Goal: Information Seeking & Learning: Learn about a topic

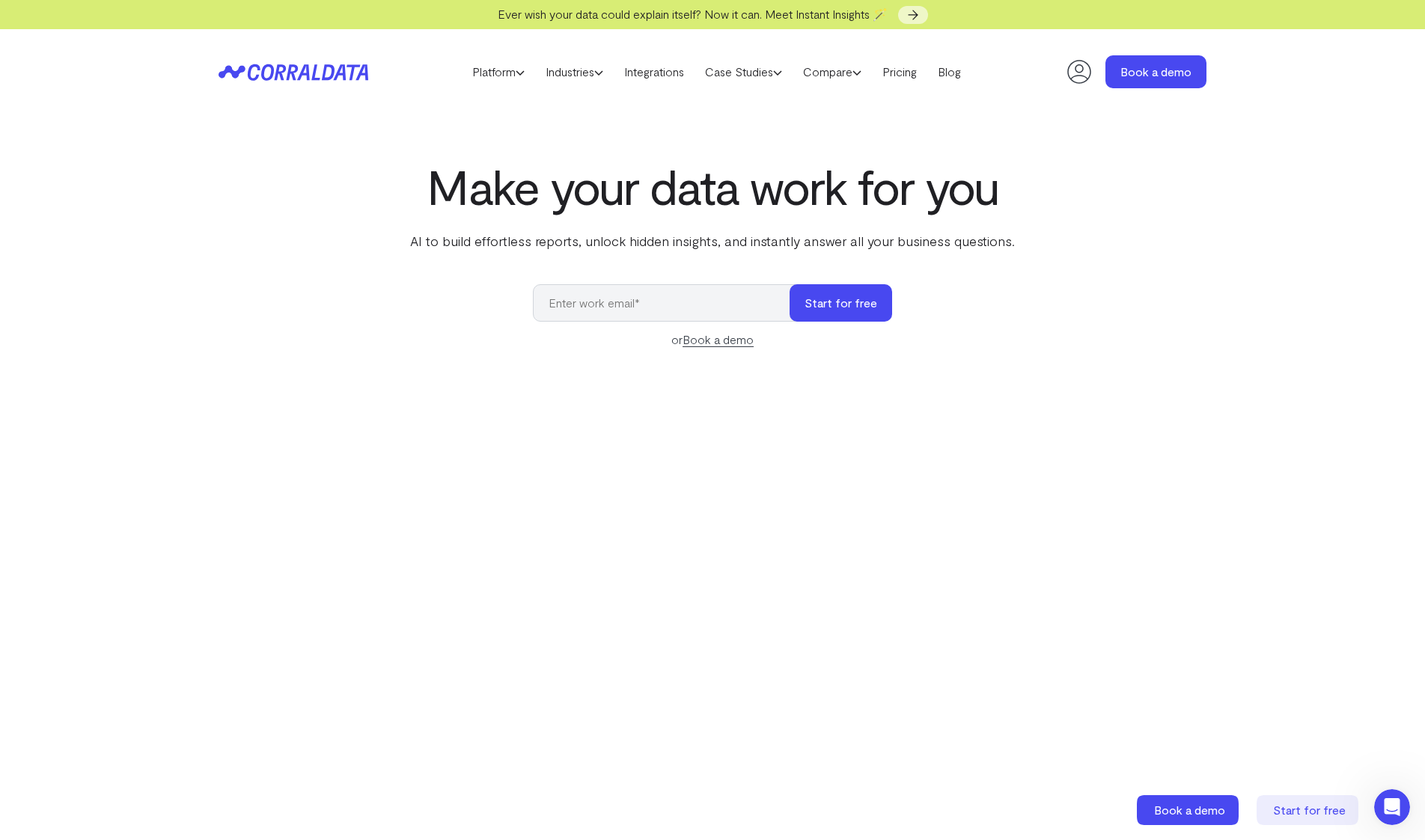
click at [703, 201] on h1 "Make your data work for you" at bounding box center [712, 186] width 611 height 54
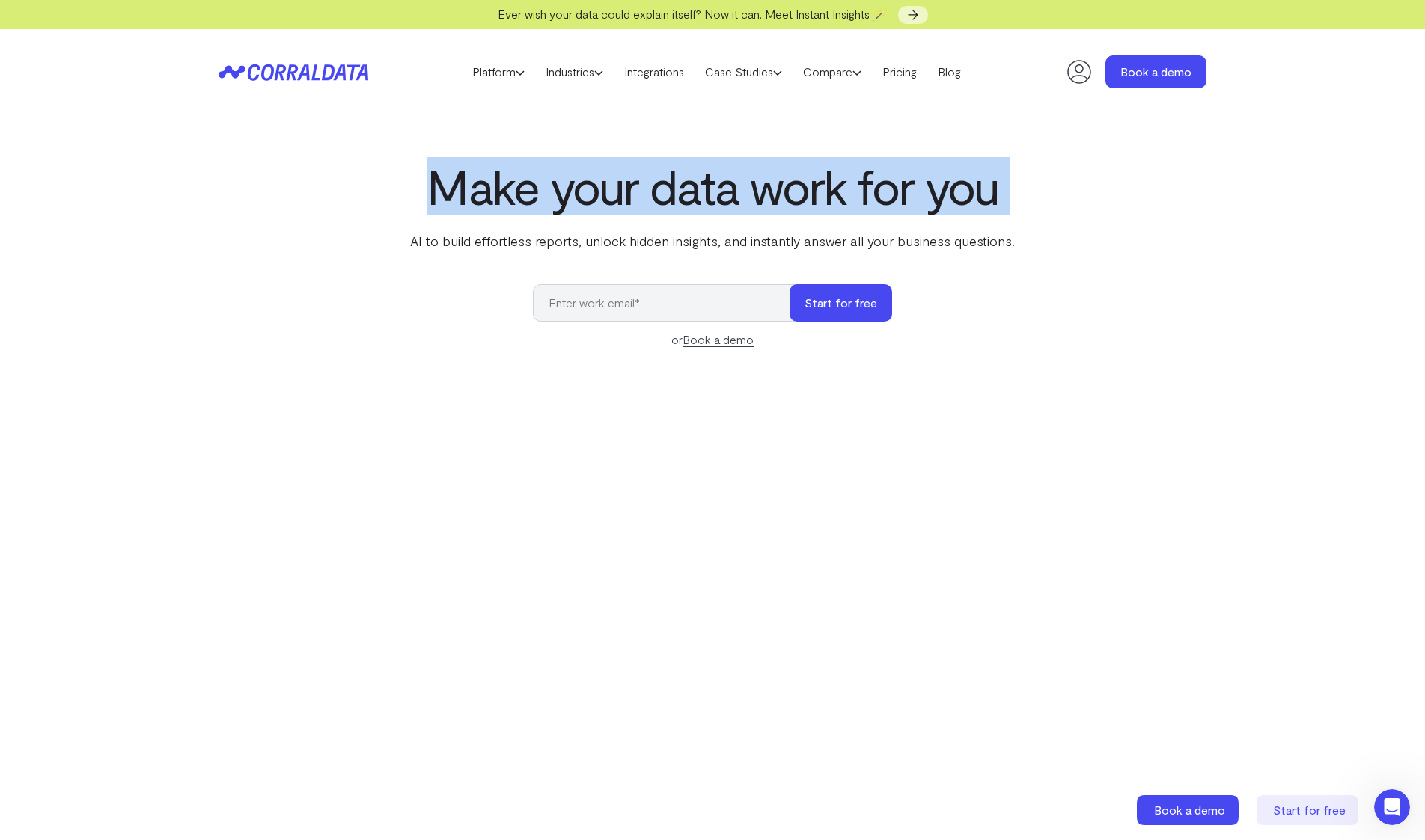
click at [703, 201] on h1 "Make your data work for you" at bounding box center [712, 186] width 611 height 54
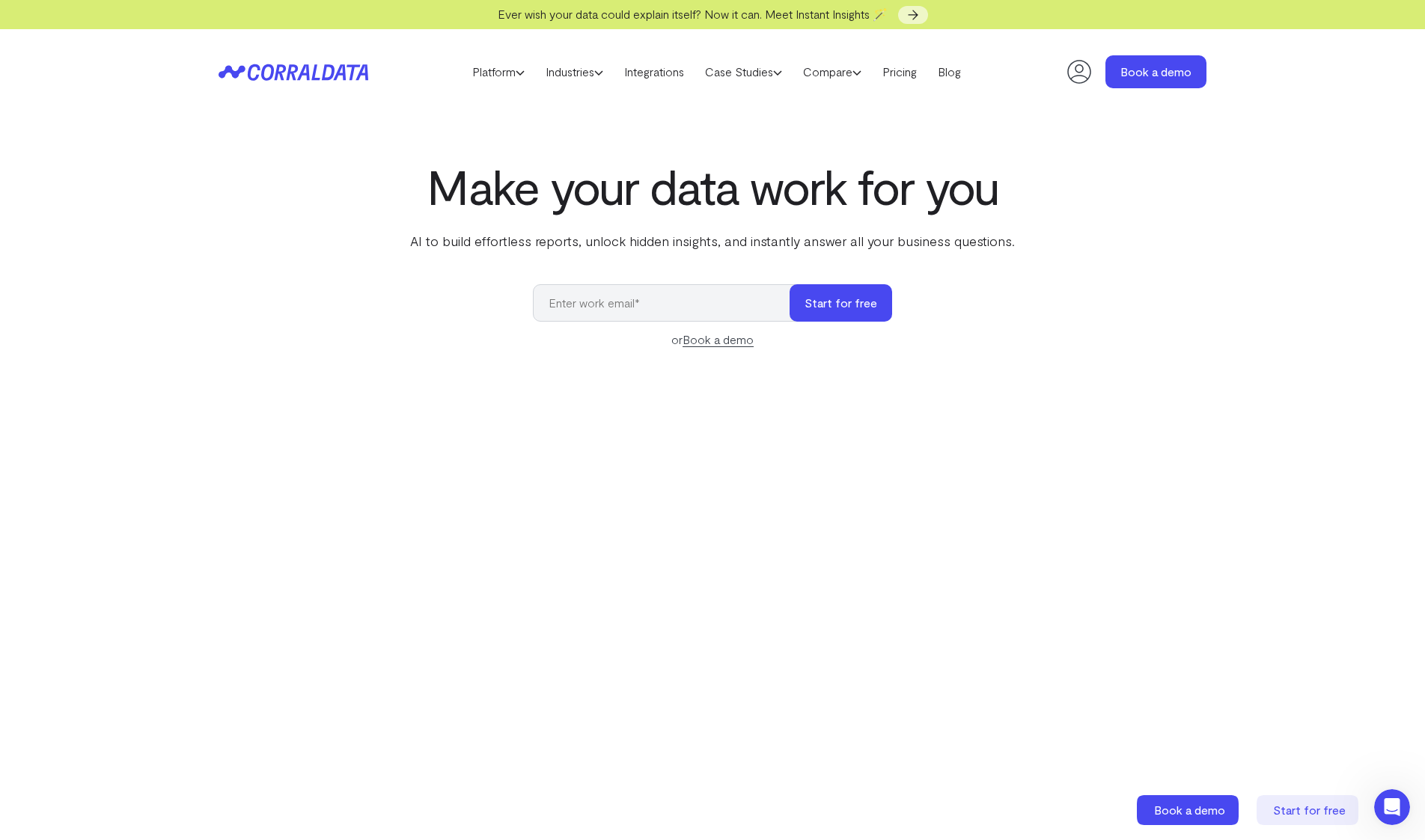
click at [707, 250] on p "AI to build effortless reports, unlock hidden insights, and instantly answer al…" at bounding box center [712, 241] width 611 height 20
click at [705, 246] on p "AI to build effortless reports, unlock hidden insights, and instantly answer al…" at bounding box center [712, 241] width 611 height 20
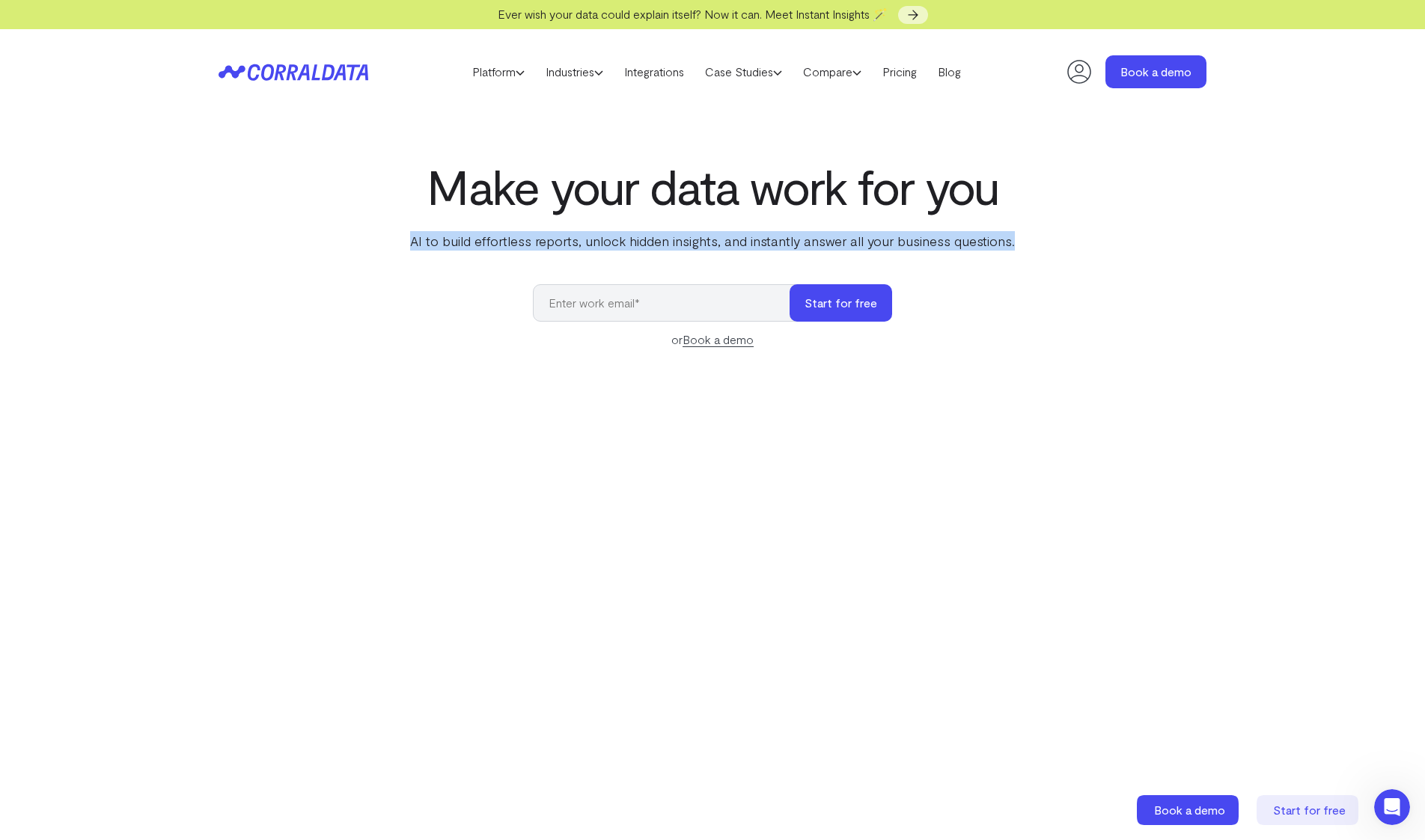
click at [705, 246] on p "AI to build effortless reports, unlock hidden insights, and instantly answer al…" at bounding box center [712, 241] width 611 height 20
click at [734, 222] on div "Make your data work for you AI to build effortless reports, unlock hidden insig…" at bounding box center [712, 205] width 611 height 91
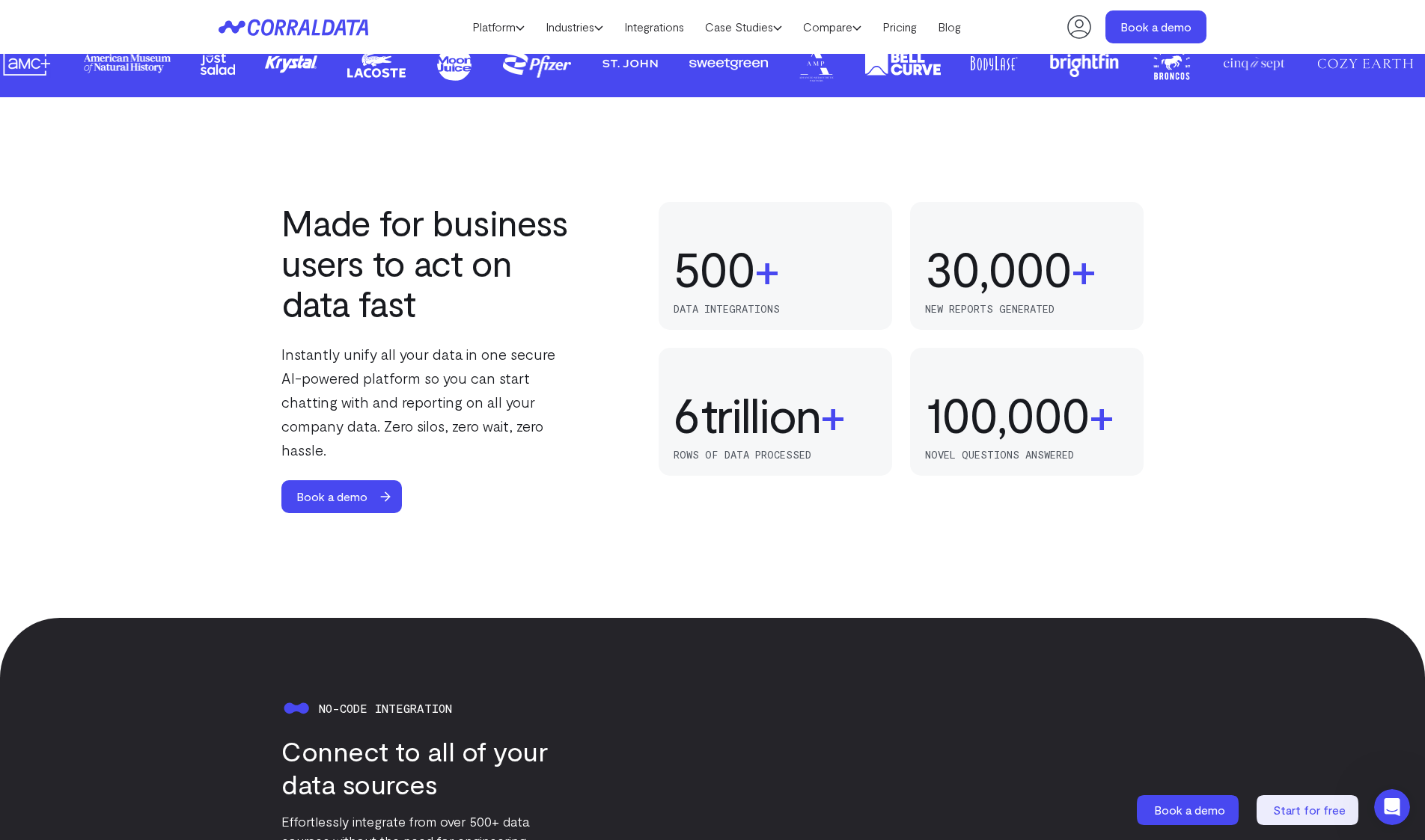
scroll to position [835, 0]
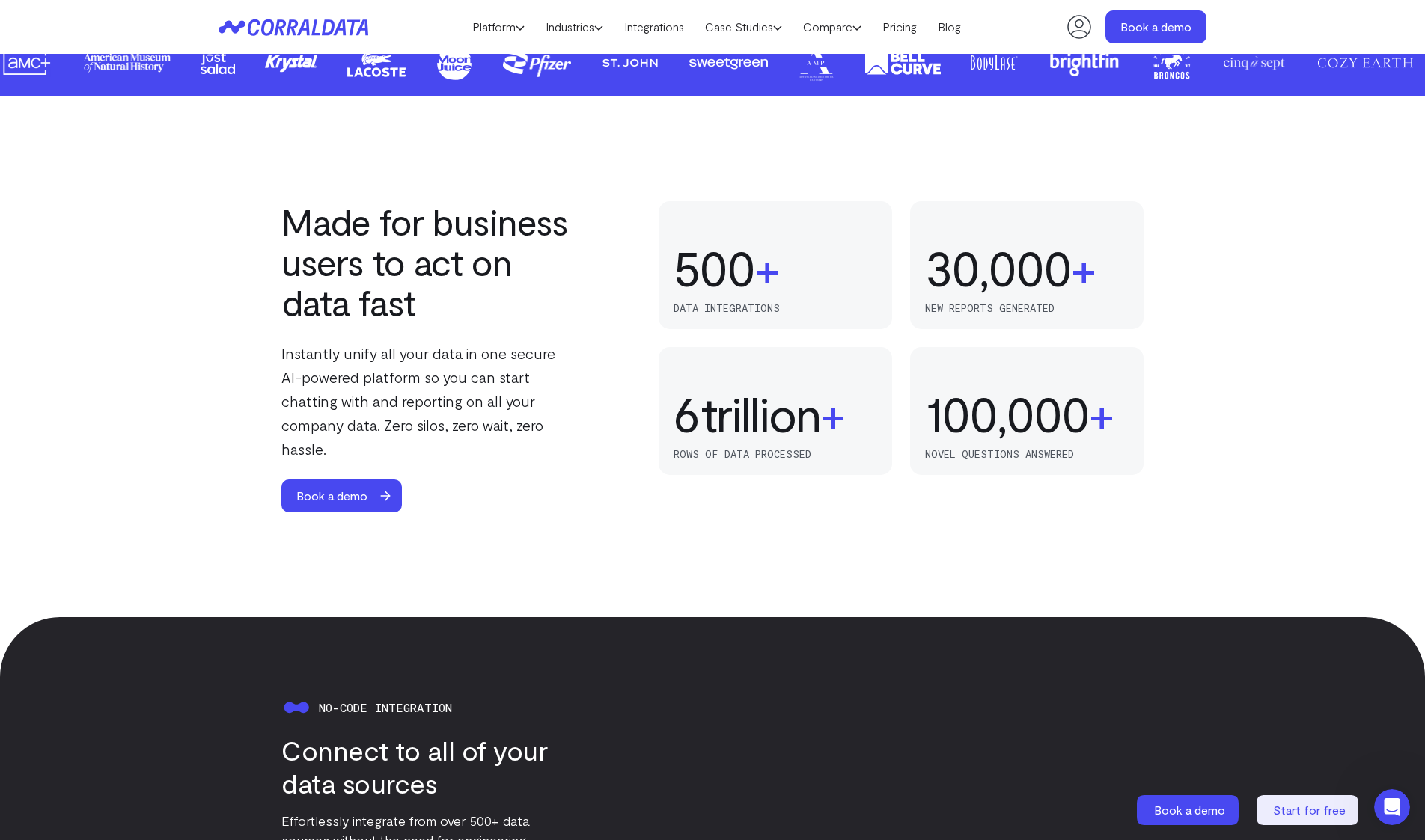
click at [406, 375] on p "Instantly unify all your data in one secure AI-powered platform so you can star…" at bounding box center [429, 401] width 296 height 120
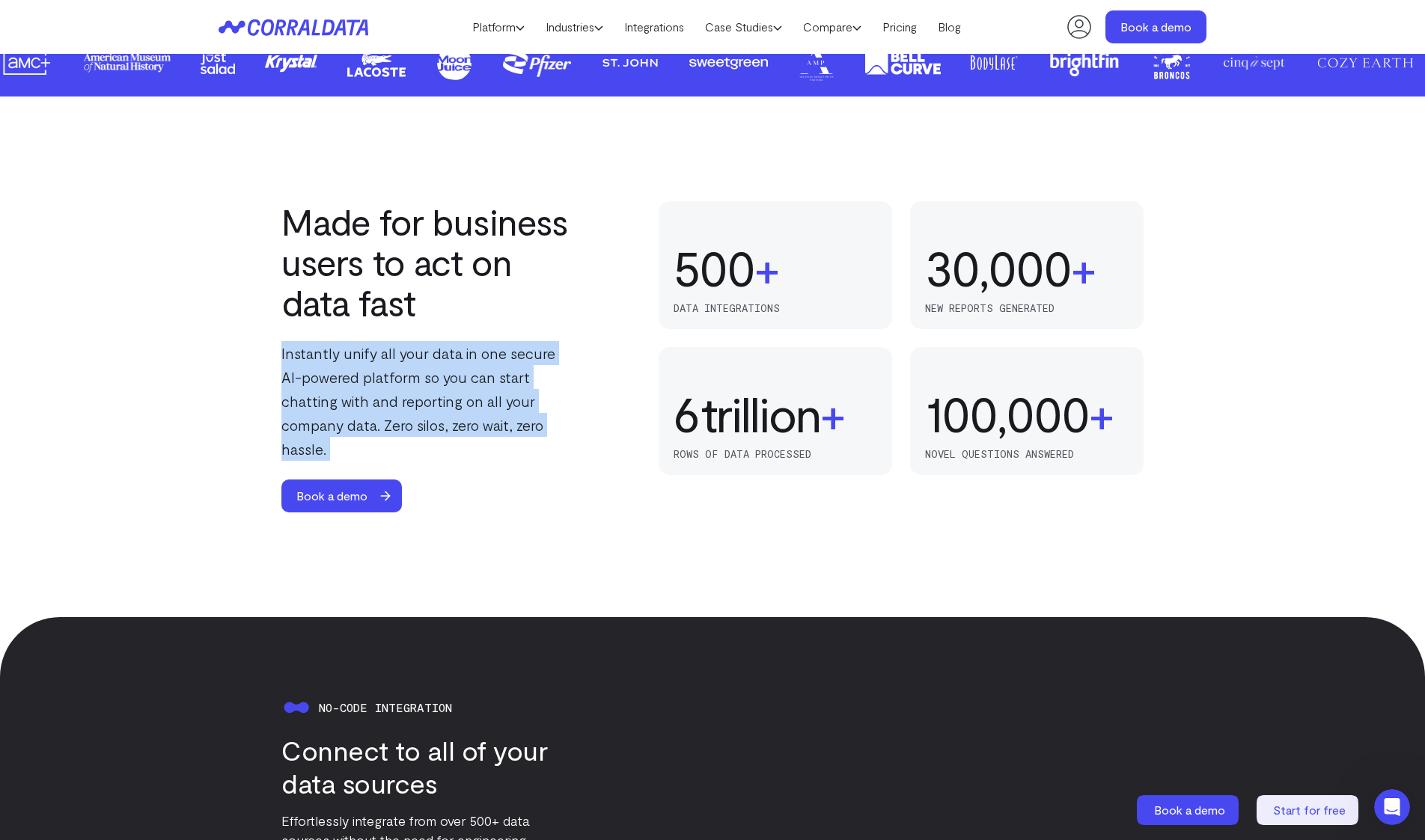
click at [406, 375] on p "Instantly unify all your data in one secure AI-powered platform so you can star…" at bounding box center [429, 401] width 296 height 120
click at [444, 364] on p "Instantly unify all your data in one secure AI-powered platform so you can star…" at bounding box center [429, 401] width 296 height 120
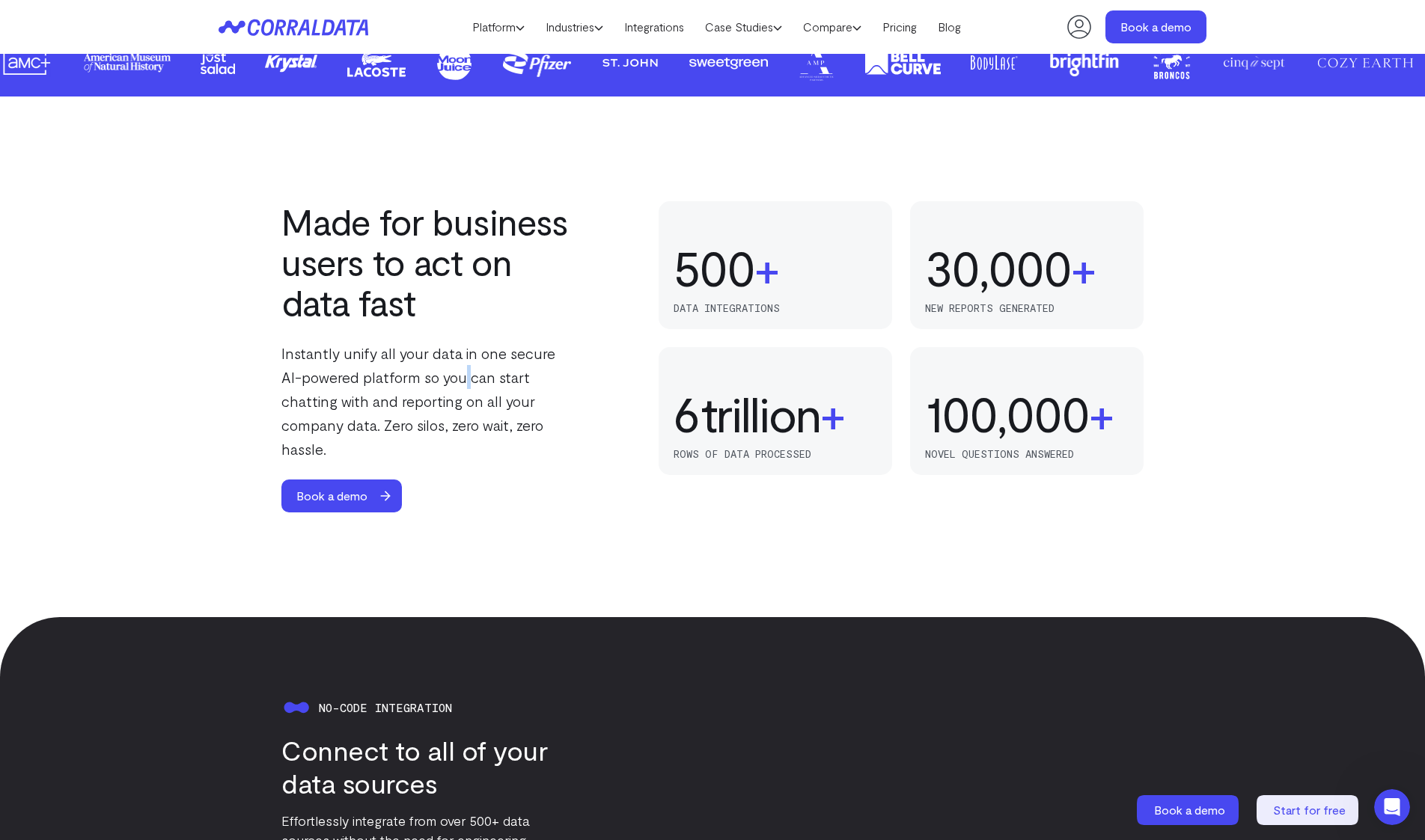
click at [444, 364] on p "Instantly unify all your data in one secure AI-powered platform so you can star…" at bounding box center [429, 401] width 296 height 120
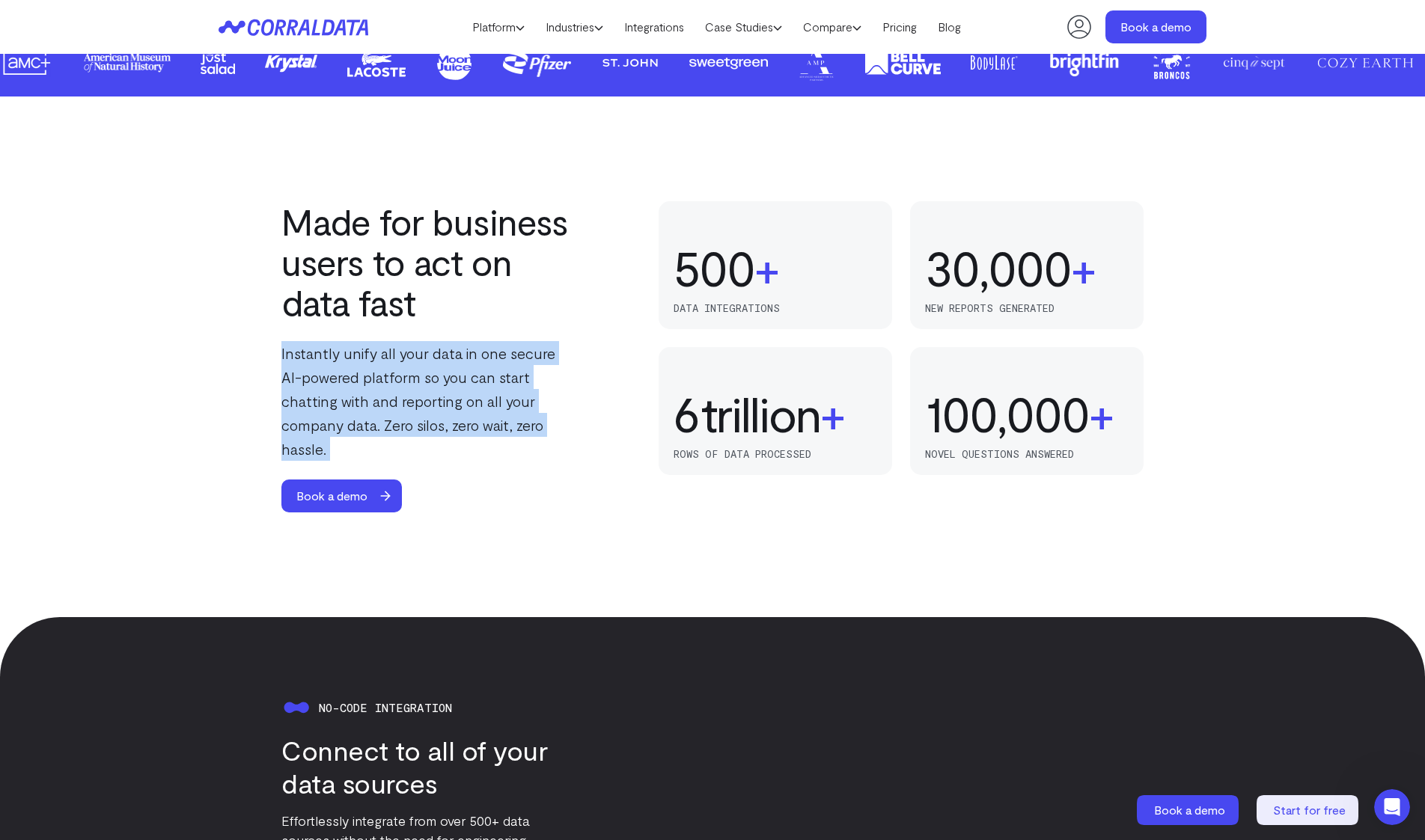
click at [444, 364] on p "Instantly unify all your data in one secure AI-powered platform so you can star…" at bounding box center [429, 401] width 296 height 120
click at [454, 361] on p "Instantly unify all your data in one secure AI-powered platform so you can star…" at bounding box center [429, 401] width 296 height 120
click at [454, 358] on p "Instantly unify all your data in one secure AI-powered platform so you can star…" at bounding box center [429, 401] width 296 height 120
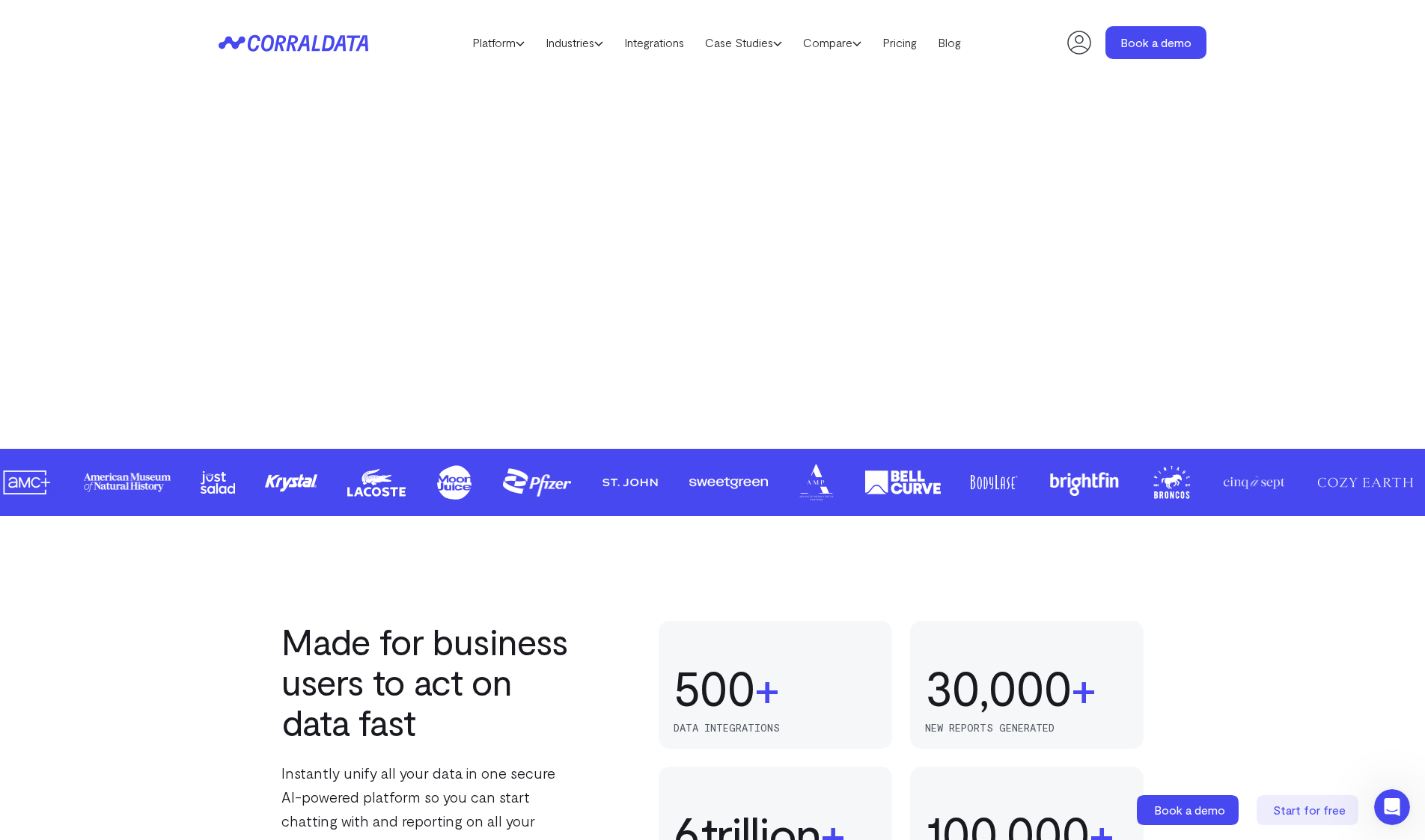
scroll to position [0, 0]
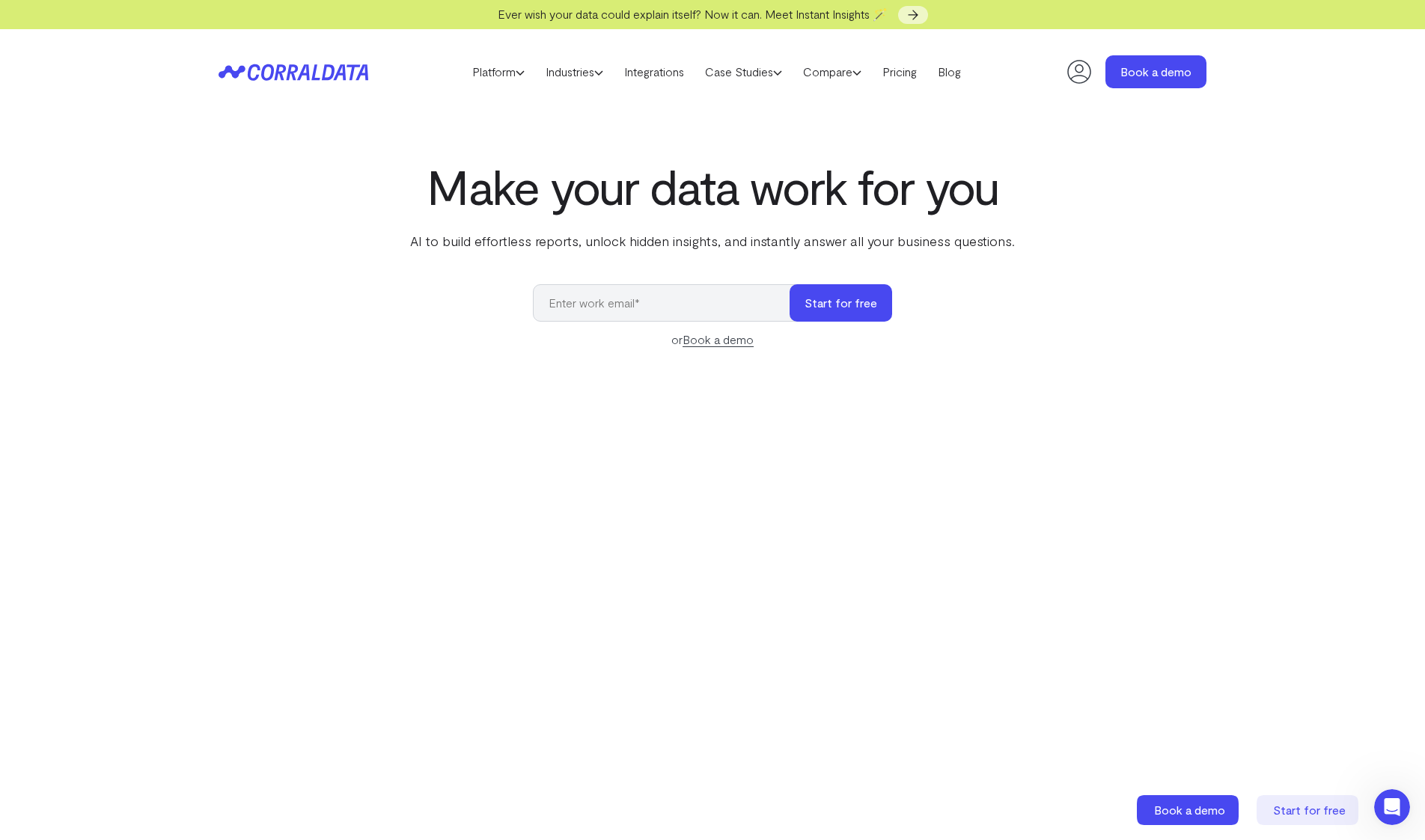
click at [584, 251] on div "Make your data work for you AI to build effortless reports, unlock hidden insig…" at bounding box center [712, 494] width 1077 height 669
click at [584, 239] on p "AI to build effortless reports, unlock hidden insights, and instantly answer al…" at bounding box center [712, 241] width 611 height 20
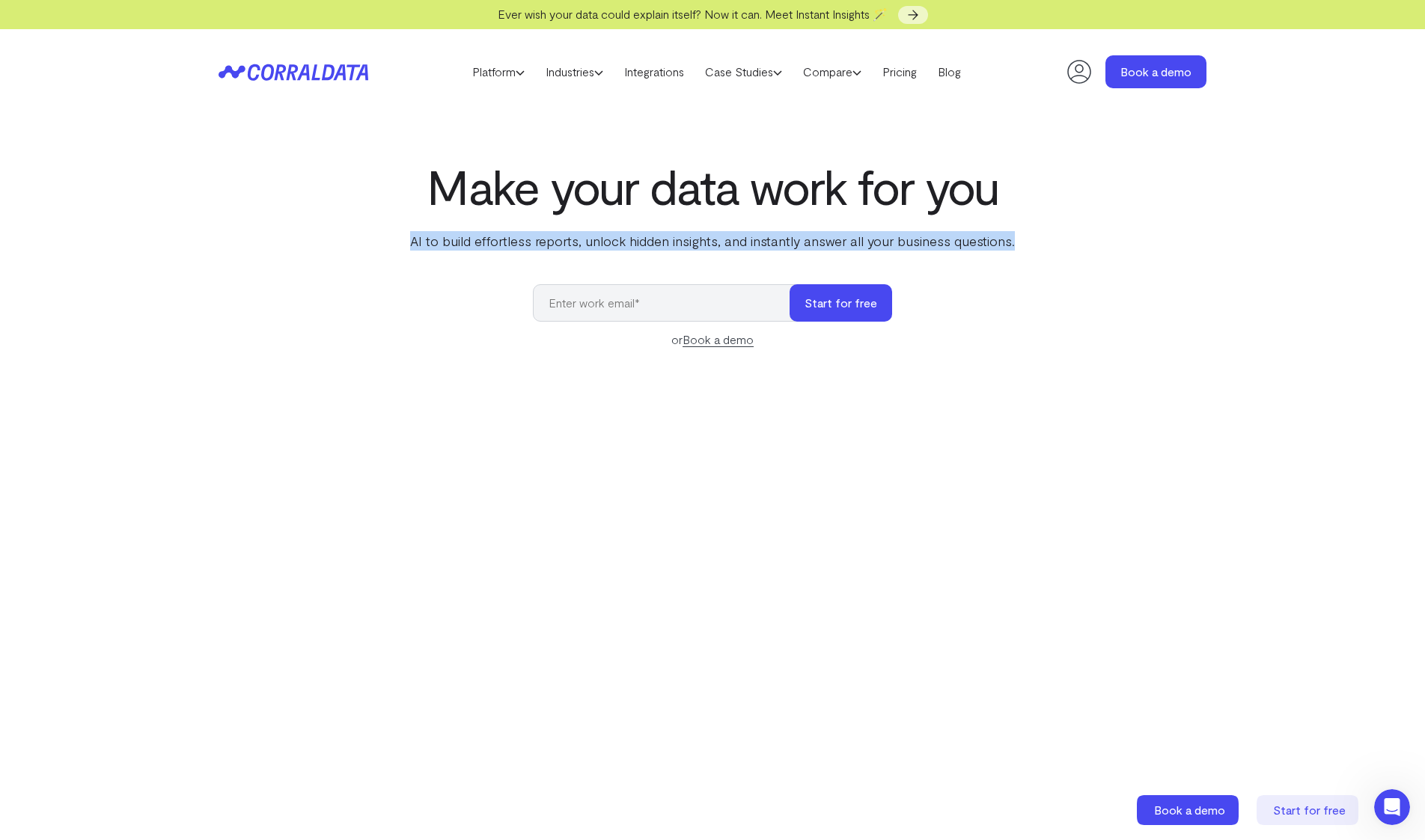
click at [584, 239] on p "AI to build effortless reports, unlock hidden insights, and instantly answer al…" at bounding box center [712, 241] width 611 height 20
click at [702, 238] on p "AI to build effortless reports, unlock hidden insights, and instantly answer al…" at bounding box center [712, 241] width 611 height 20
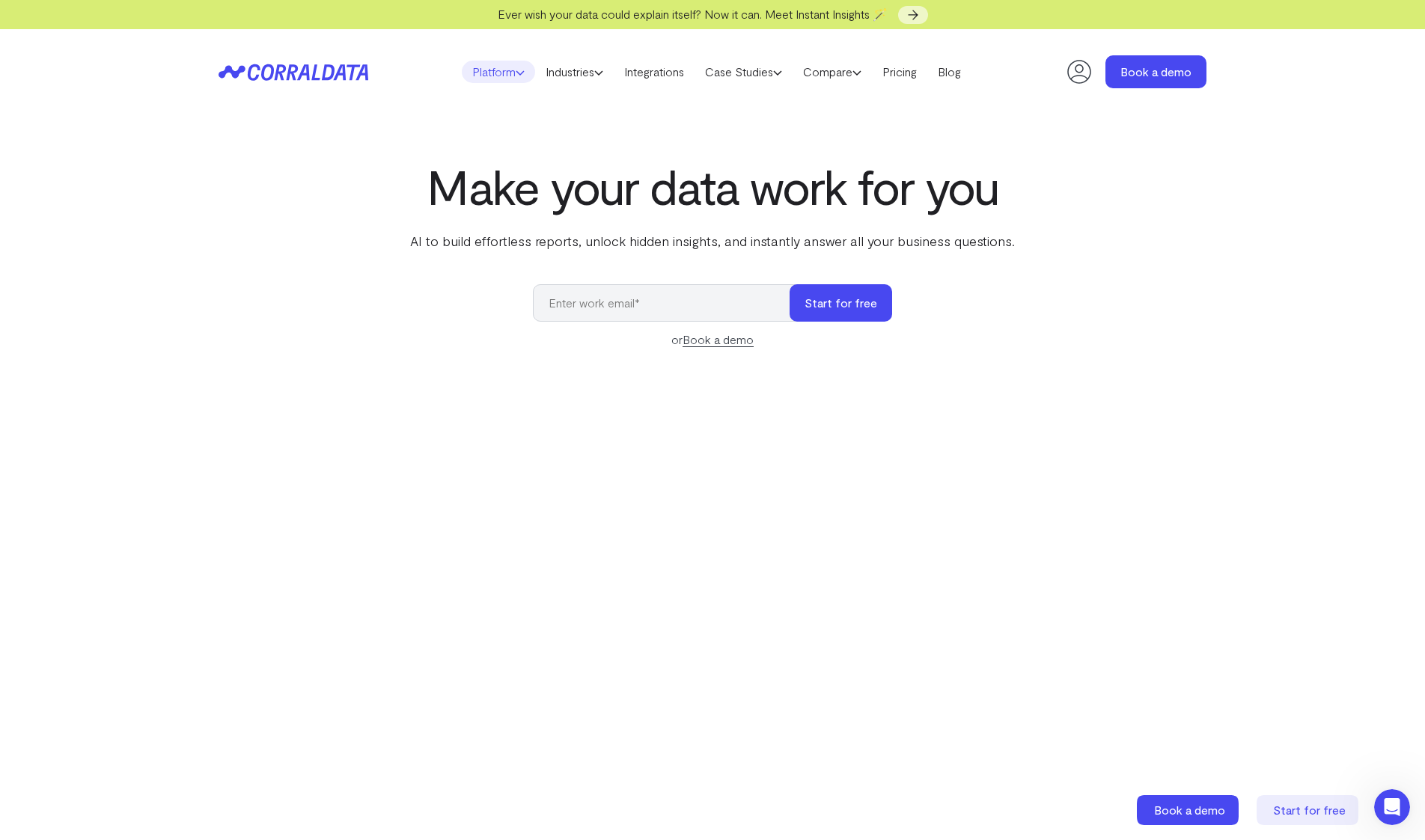
click at [518, 73] on link "Platform" at bounding box center [498, 71] width 74 height 22
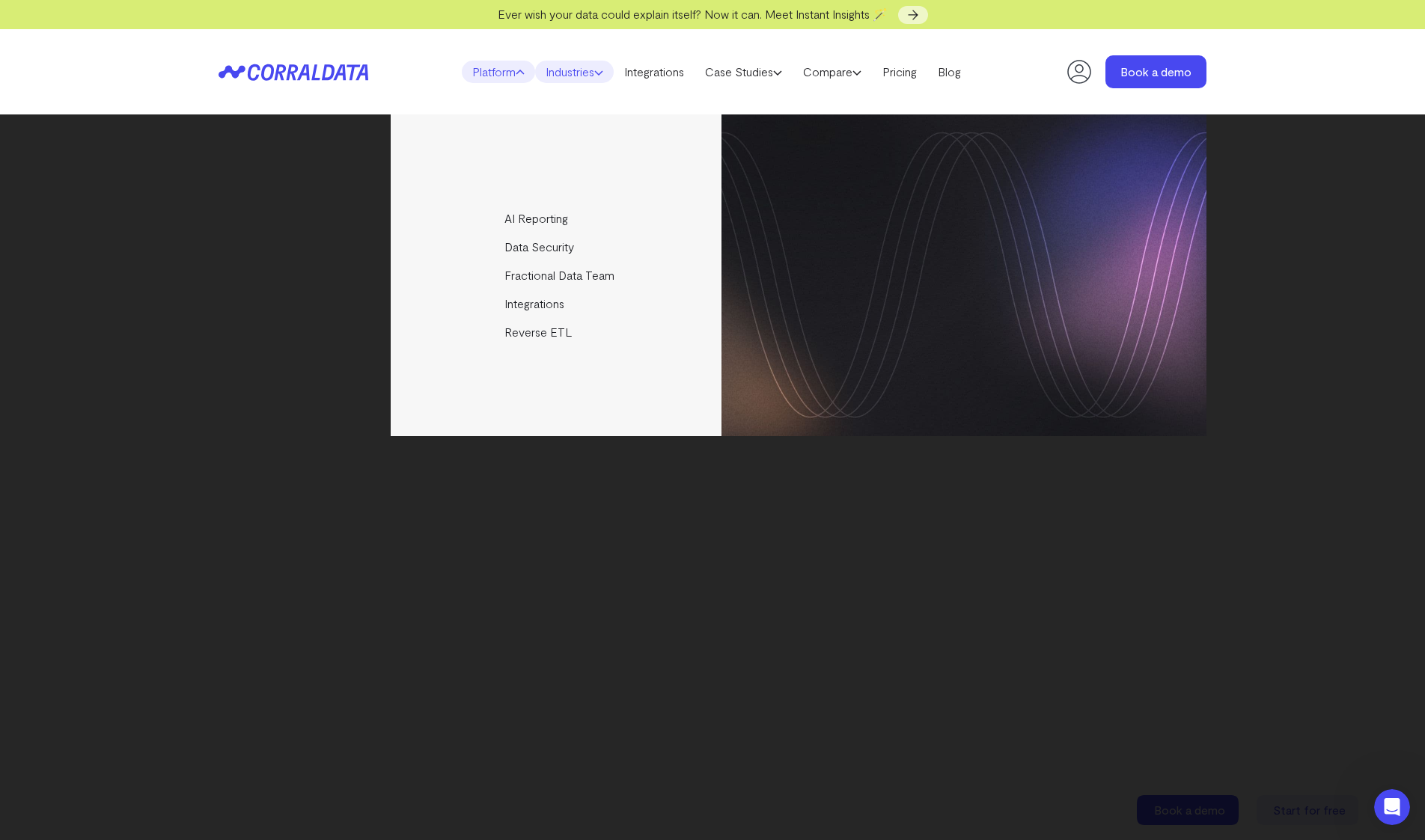
click at [578, 74] on link "Industries" at bounding box center [574, 71] width 79 height 22
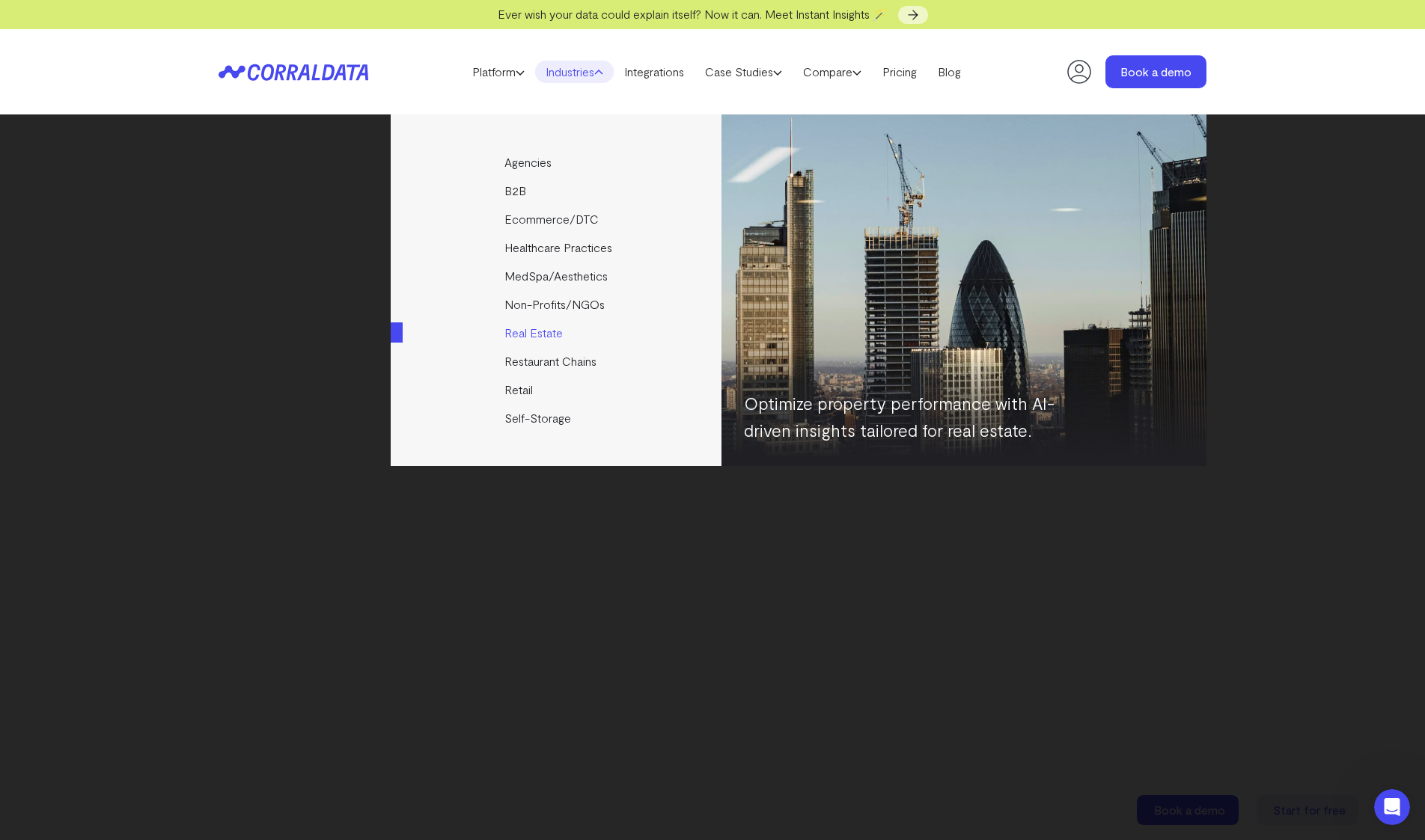
click at [545, 325] on link "Real Estate" at bounding box center [557, 333] width 333 height 28
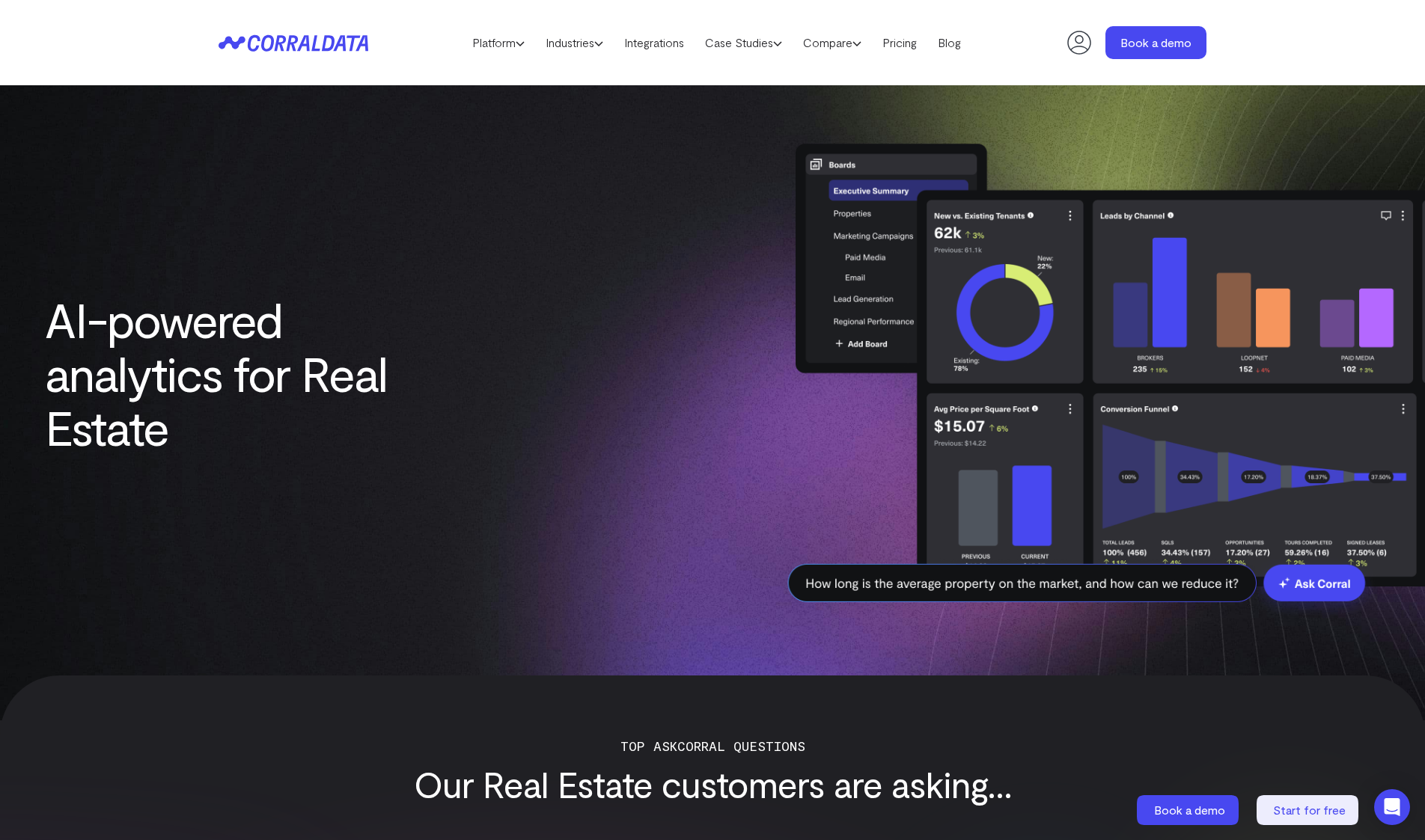
click at [274, 47] on icon at bounding box center [293, 43] width 150 height 17
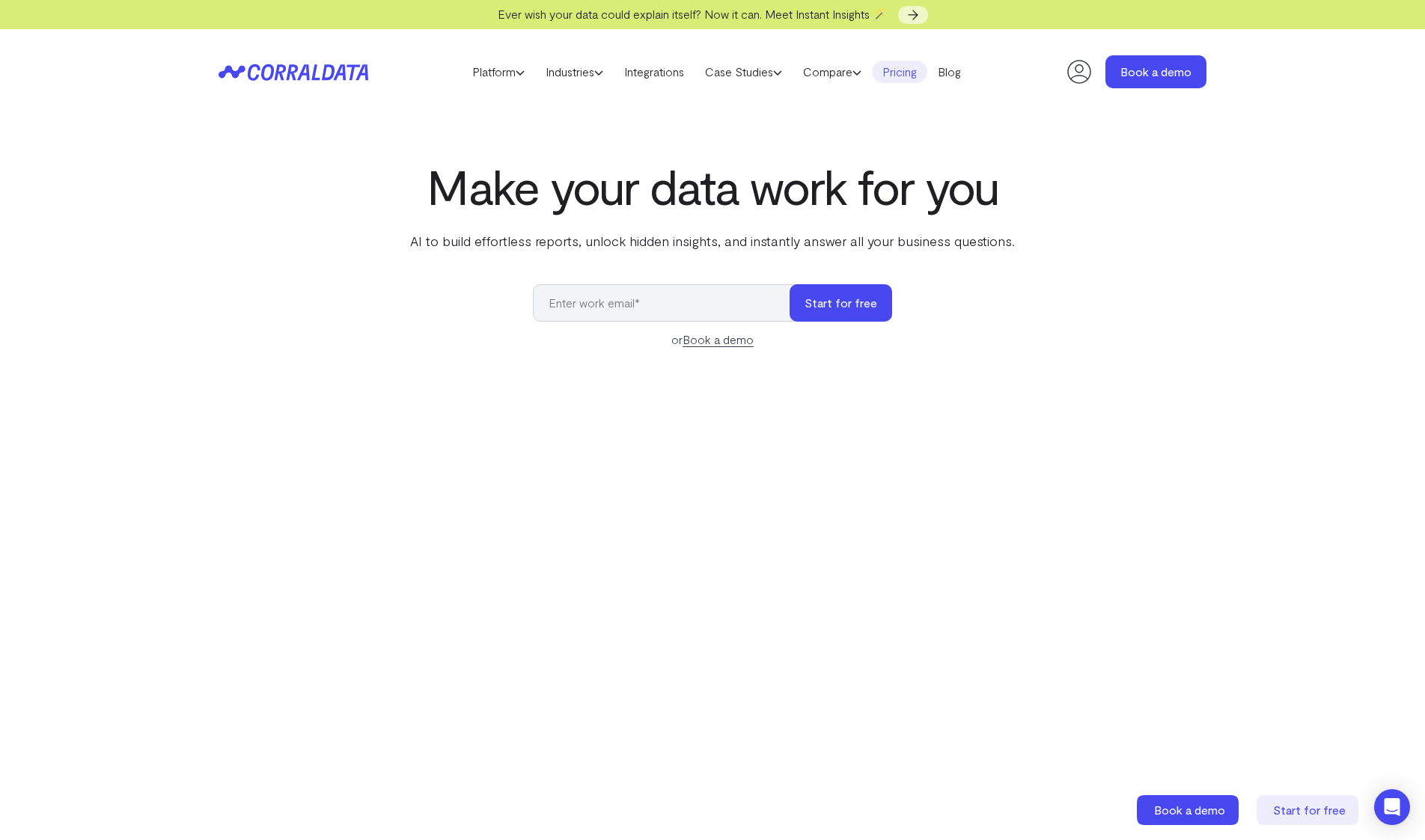
click at [911, 75] on link "Pricing" at bounding box center [899, 71] width 55 height 22
click at [926, 17] on link at bounding box center [913, 15] width 30 height 18
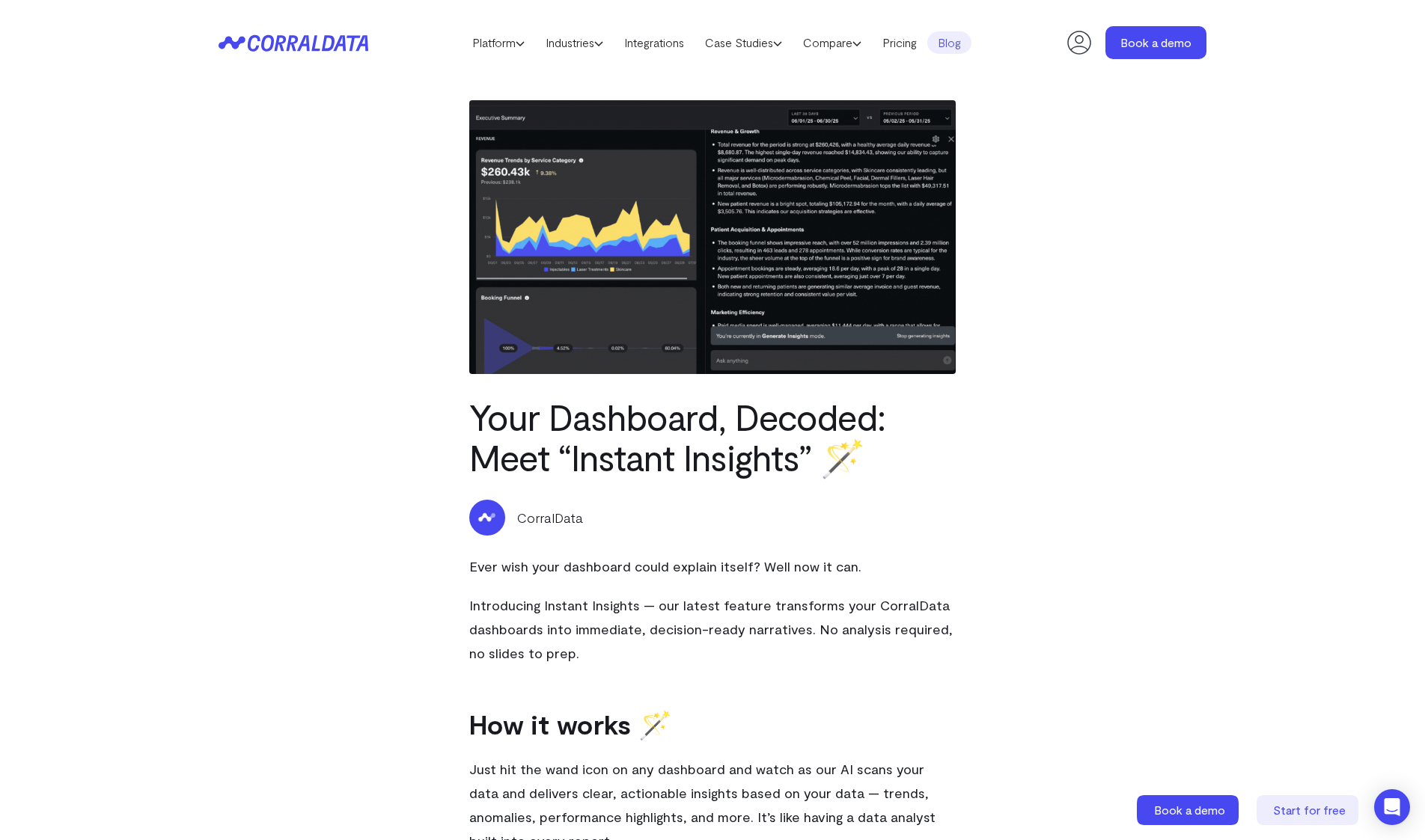
click at [613, 343] on img at bounding box center [712, 237] width 487 height 274
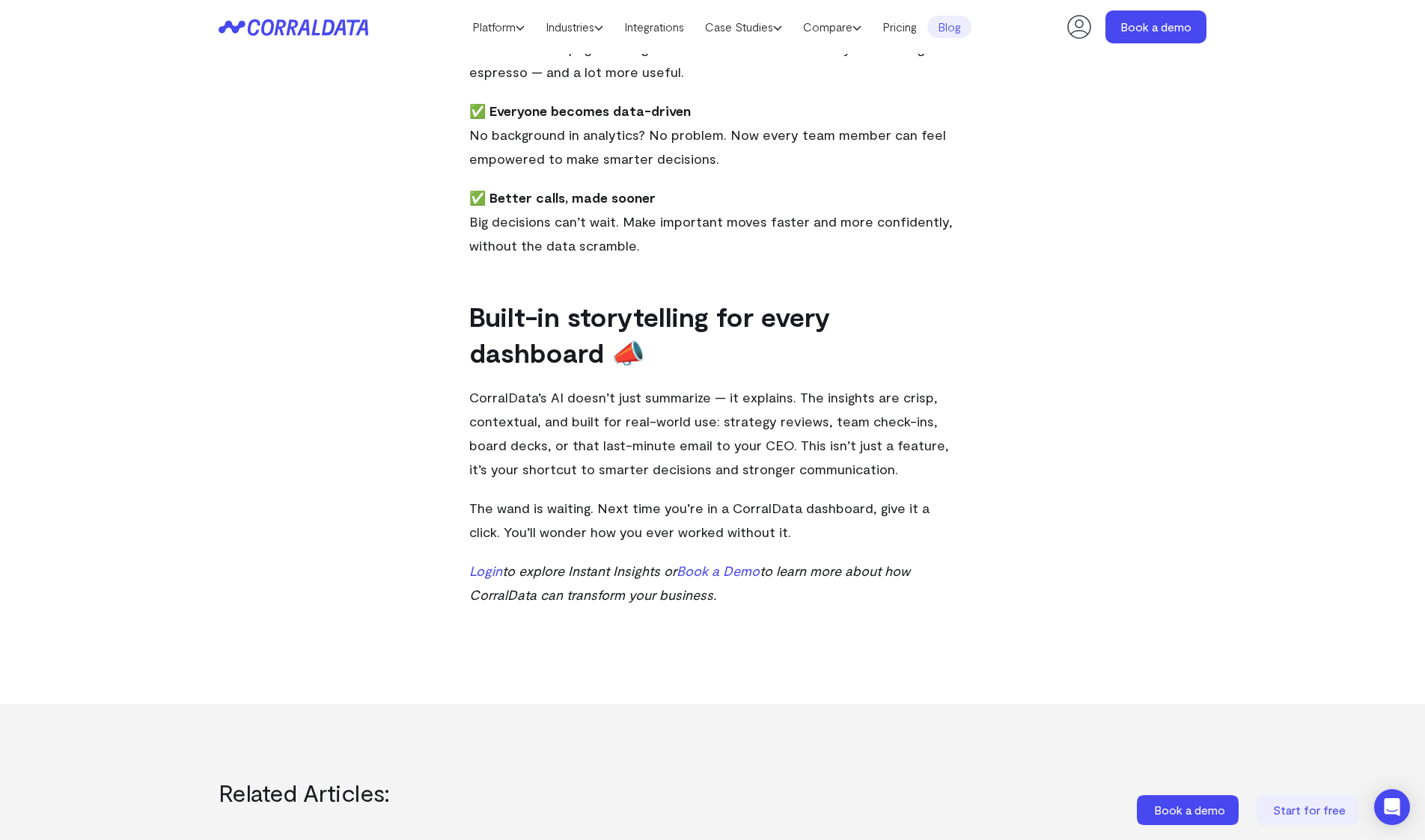
scroll to position [943, 0]
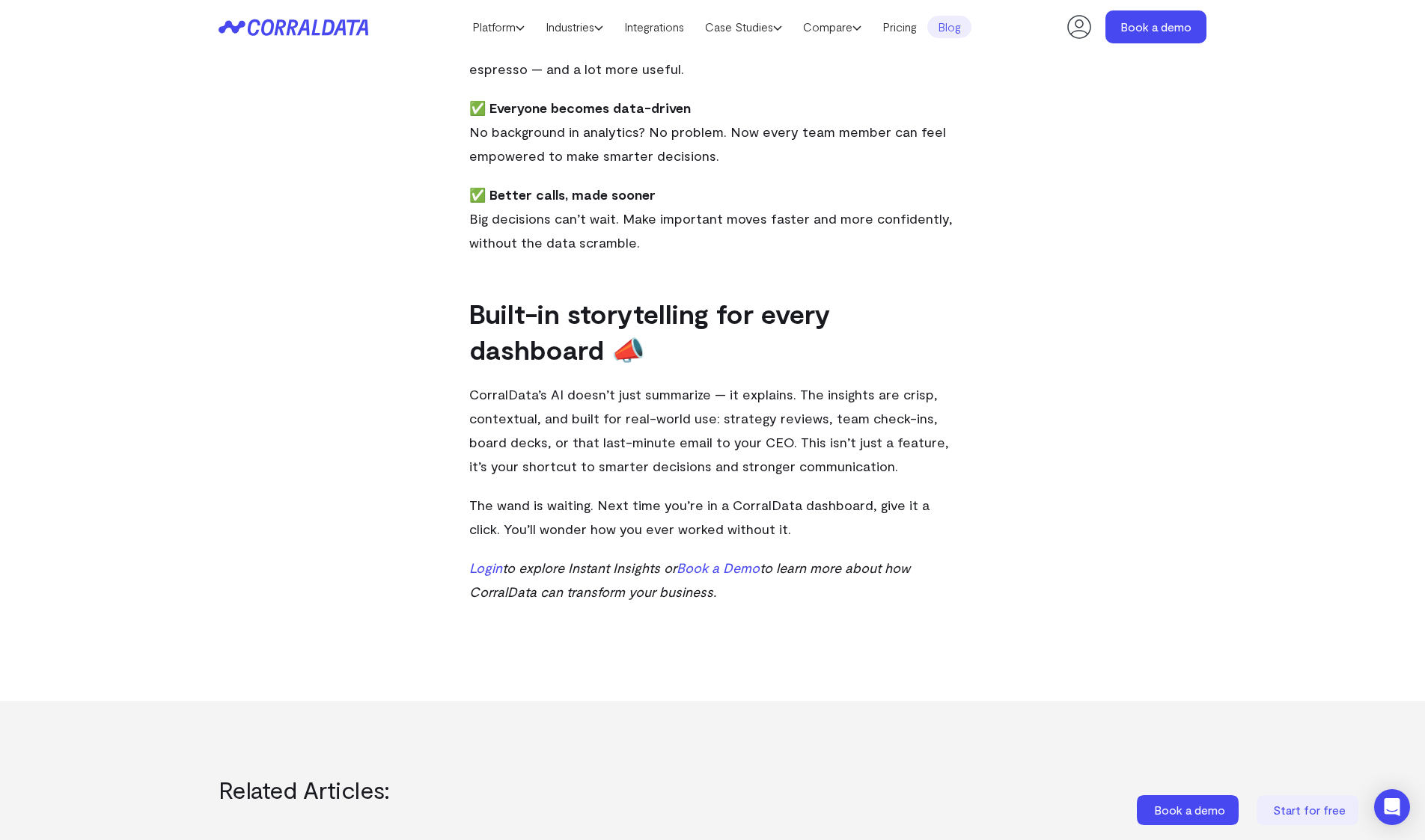
click at [701, 400] on p "CorralData’s AI doesn’t just summarize — it explains. The insights are crisp, c…" at bounding box center [712, 430] width 487 height 96
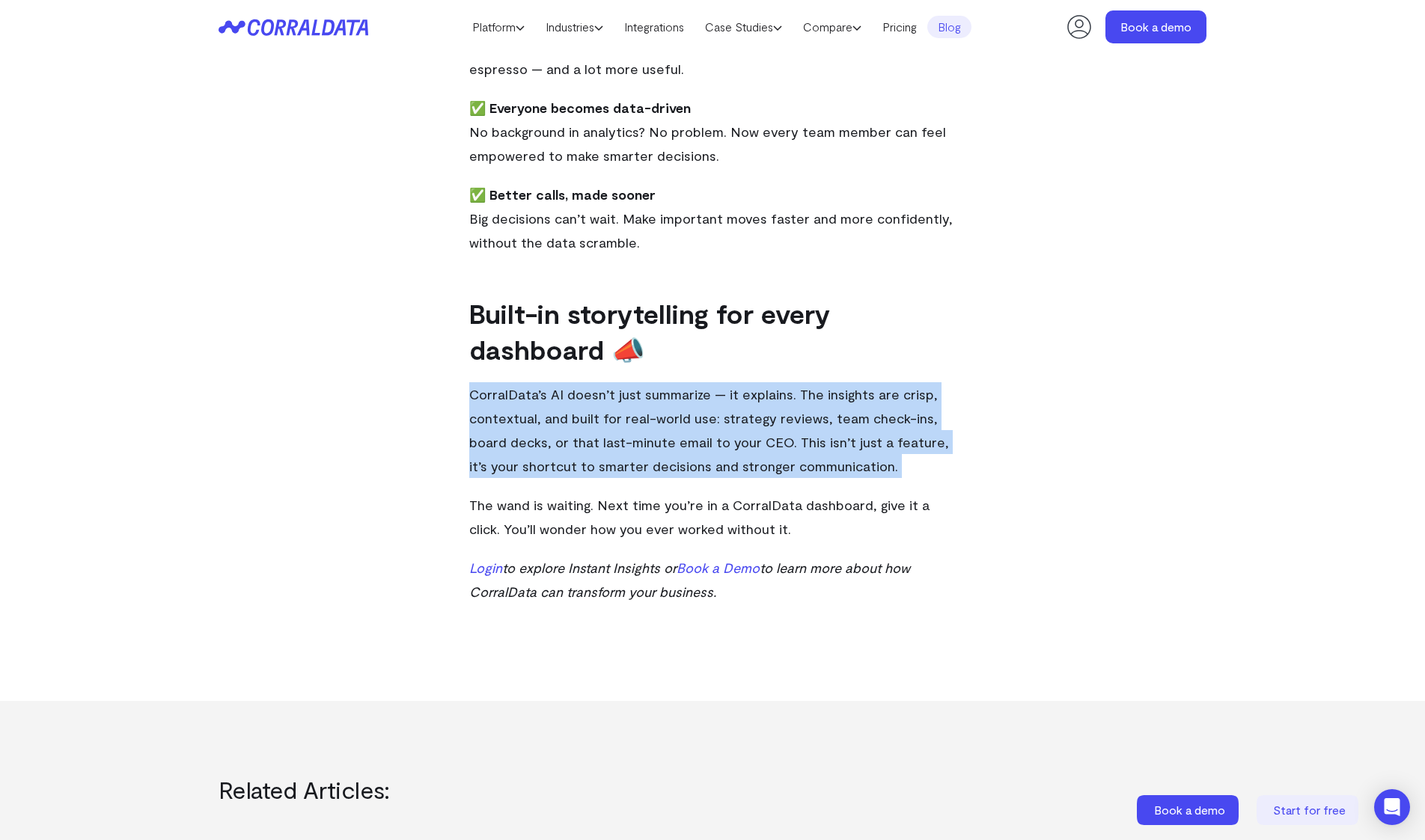
click at [701, 400] on p "CorralData’s AI doesn’t just summarize — it explains. The insights are crisp, c…" at bounding box center [712, 430] width 487 height 96
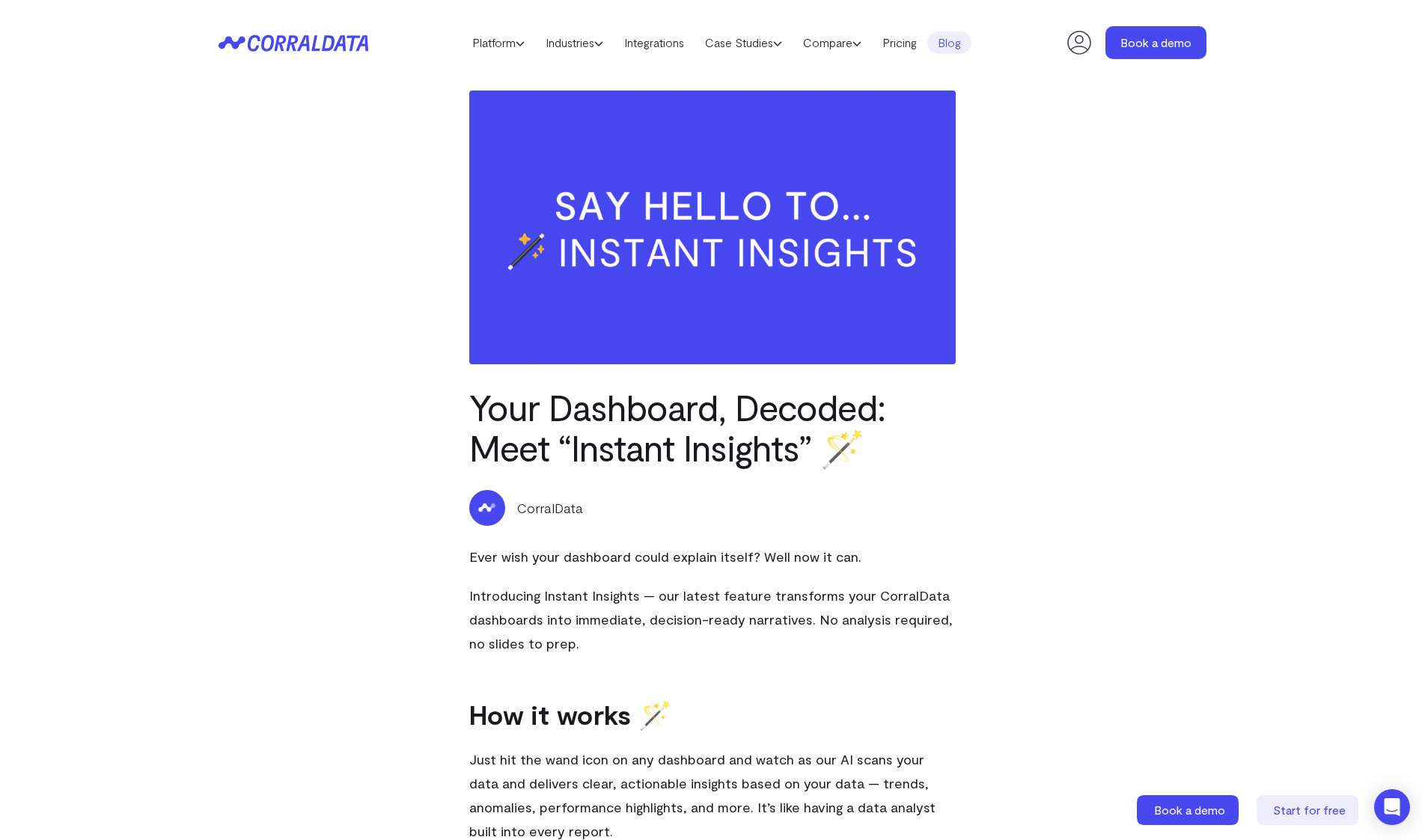
scroll to position [0, 0]
